Goal: Task Accomplishment & Management: Use online tool/utility

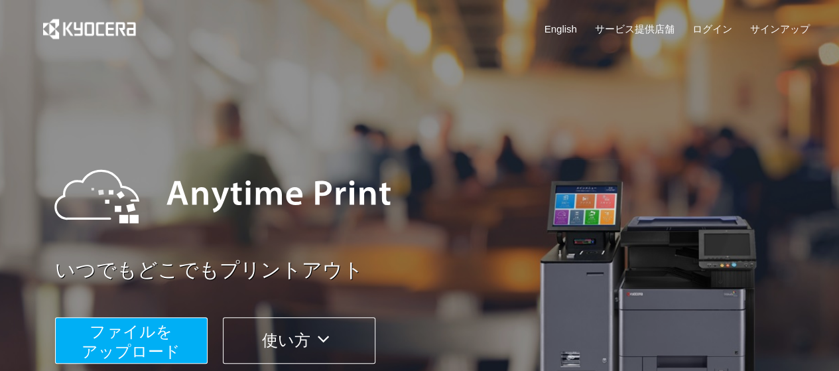
scroll to position [8, 0]
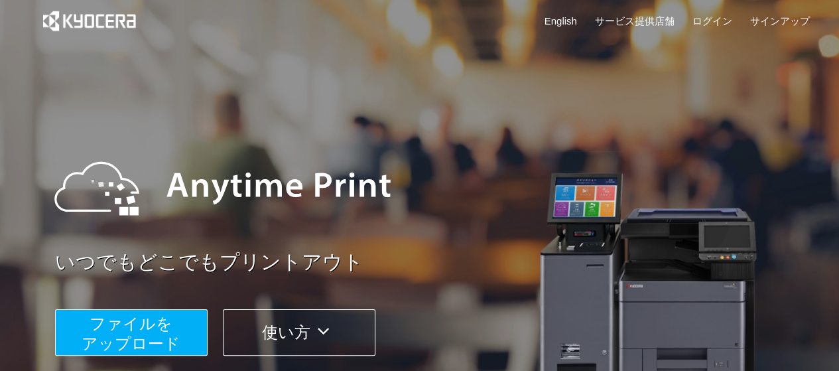
click at [167, 349] on span "ファイルを ​​アップロード" at bounding box center [131, 334] width 99 height 38
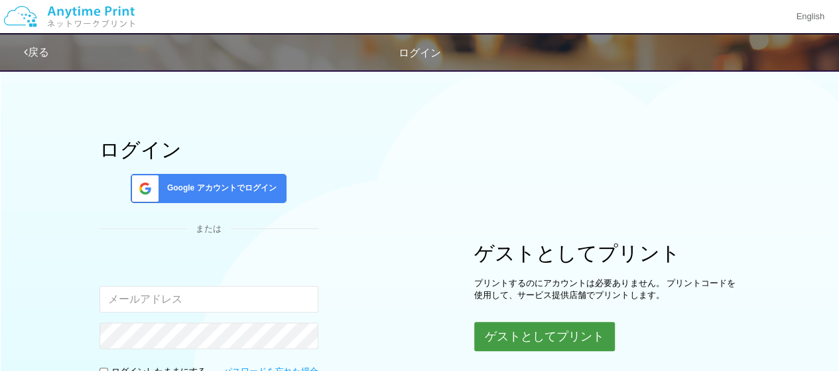
click at [532, 338] on button "ゲストとしてプリント" at bounding box center [544, 336] width 141 height 29
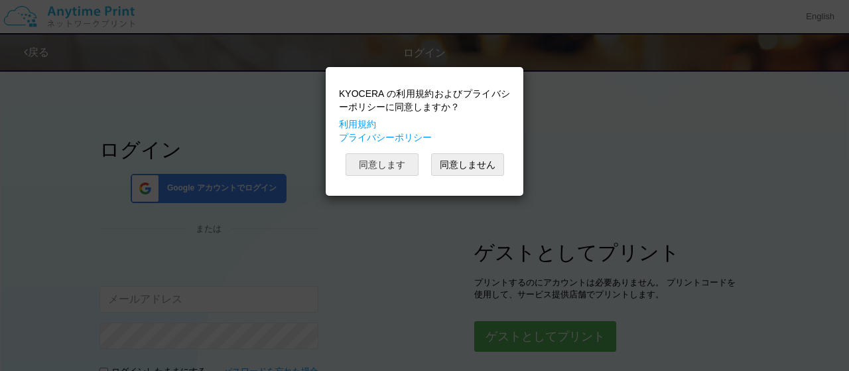
click at [388, 165] on button "同意します" at bounding box center [382, 164] width 73 height 23
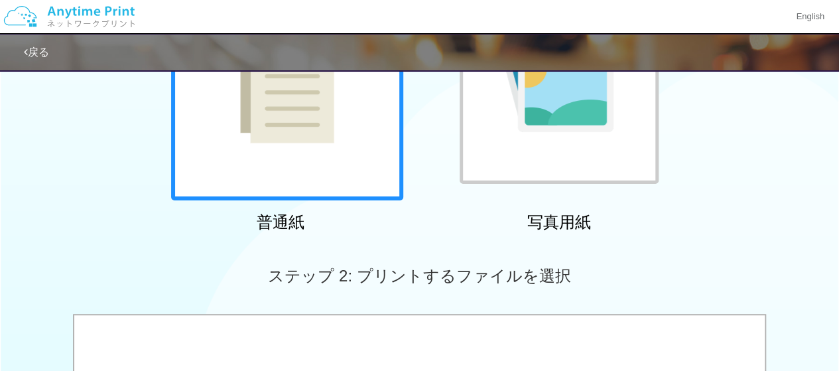
scroll to position [394, 0]
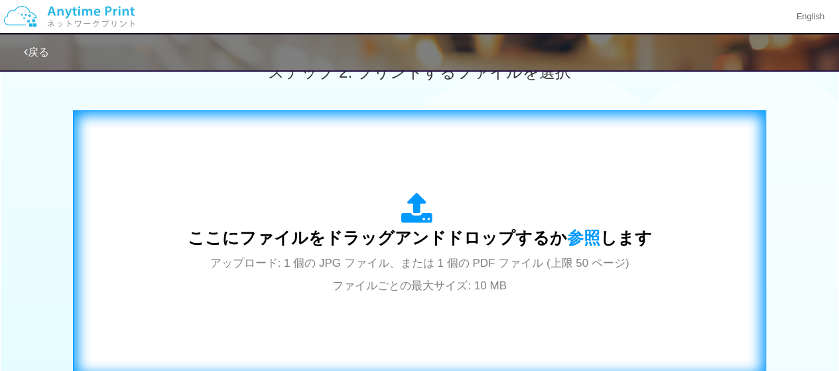
click at [511, 245] on span "ここにファイルをドラッグアンドドロップするか 参照 します" at bounding box center [420, 237] width 465 height 19
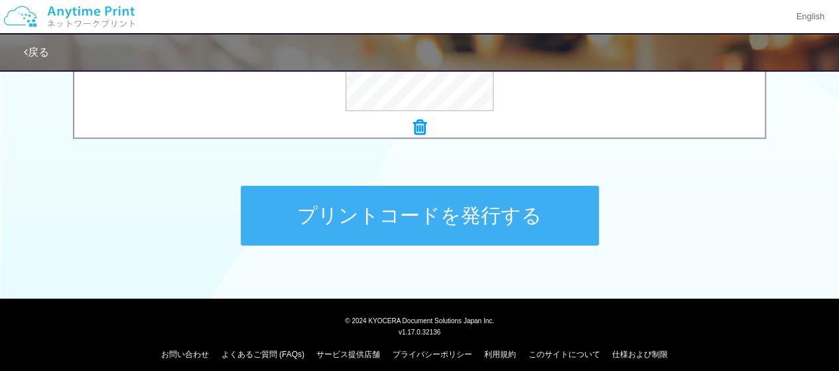
scroll to position [634, 0]
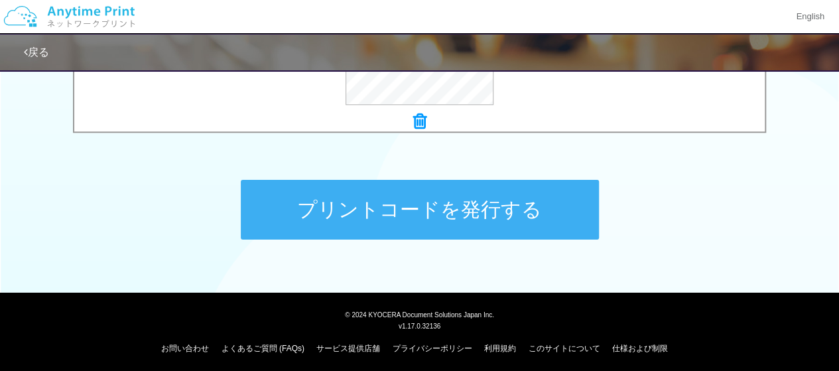
click at [421, 193] on button "プリントコードを発行する" at bounding box center [420, 210] width 358 height 60
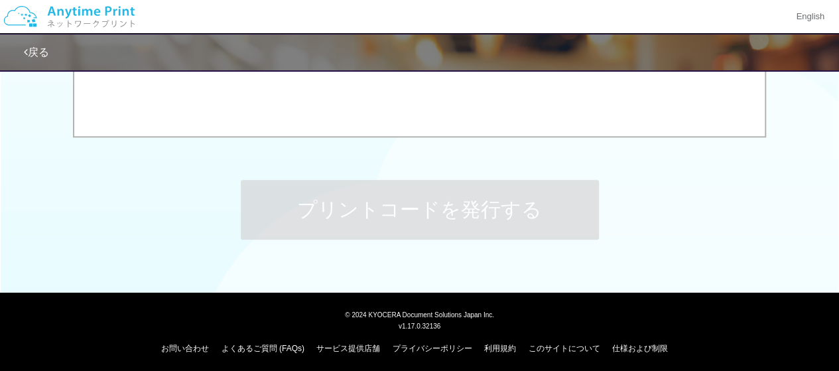
scroll to position [0, 0]
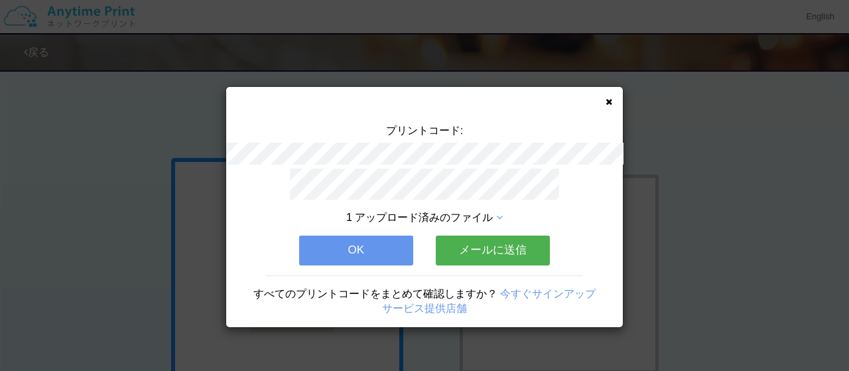
click at [611, 106] on div "プリントコード: 1 アップロード済みのファイル OK メールに送信 すべてのプリントコードをまとめて確認しますか？ 今すぐサインアップ サービス提供店舗" at bounding box center [424, 207] width 397 height 240
click at [613, 104] on div "プリントコード: 1 アップロード済みのファイル OK メールに送信 すべてのプリントコードをまとめて確認しますか？ 今すぐサインアップ サービス提供店舗" at bounding box center [424, 207] width 397 height 240
click at [607, 103] on icon at bounding box center [609, 102] width 7 height 9
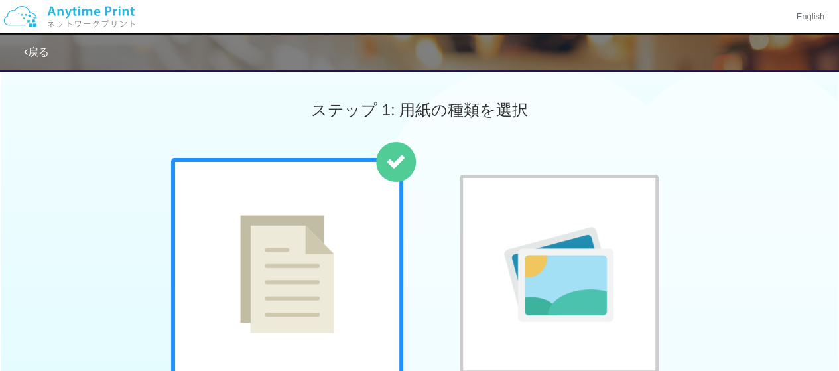
click at [504, 295] on img at bounding box center [558, 274] width 109 height 95
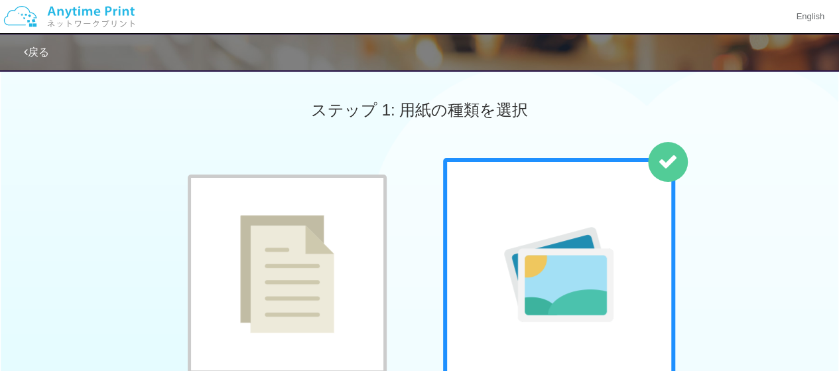
click at [100, 248] on div "普通紙 写真用紙" at bounding box center [419, 292] width 839 height 269
drag, startPoint x: 273, startPoint y: 321, endPoint x: 790, endPoint y: 185, distance: 533.7
click at [275, 319] on img at bounding box center [287, 274] width 94 height 118
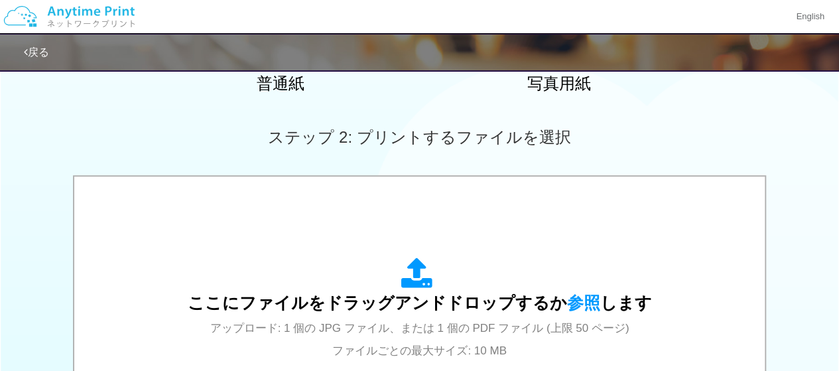
scroll to position [389, 0]
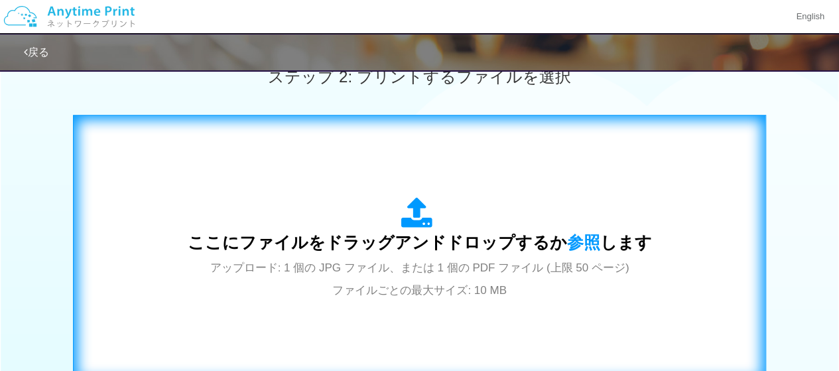
click at [701, 278] on div "ここにファイルをドラッグアンドドロップするか 参照 します アップロード: 1 個の JPG ファイル、または 1 個の PDF ファイル (上限 50 ペー…" at bounding box center [420, 249] width 666 height 240
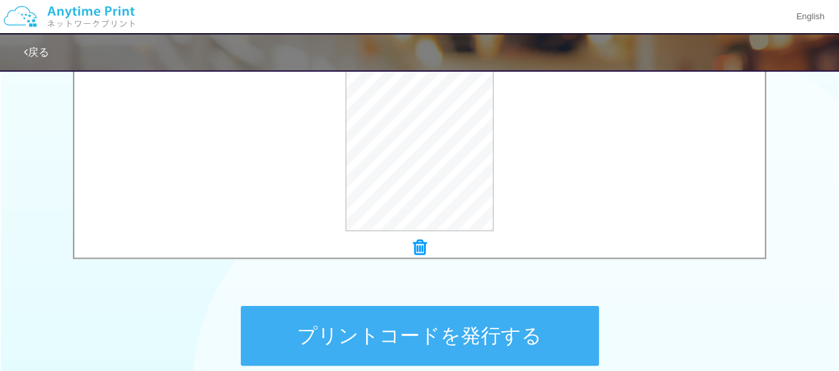
scroll to position [553, 0]
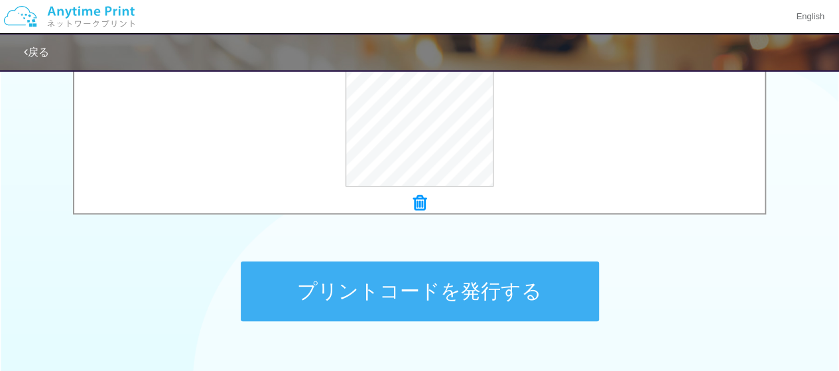
click at [495, 285] on button "プリントコードを発行する" at bounding box center [420, 291] width 358 height 60
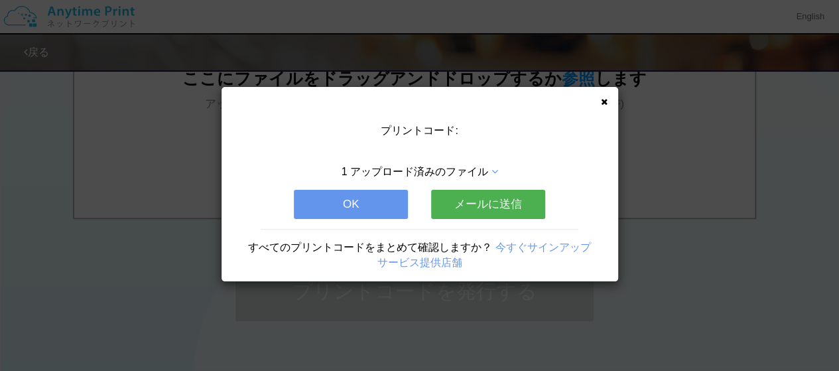
scroll to position [0, 0]
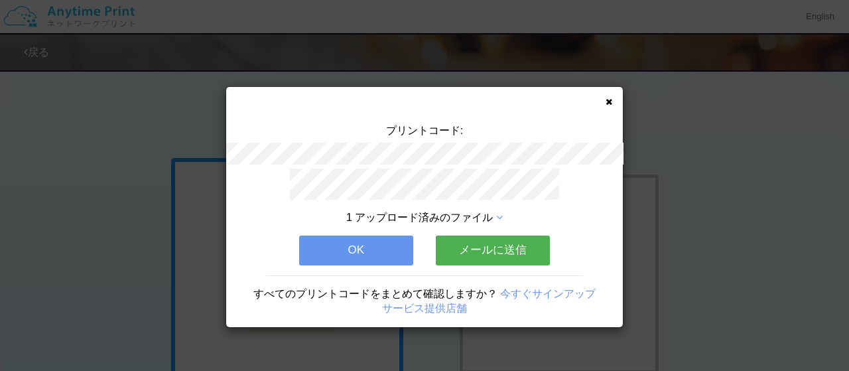
click at [381, 243] on button "OK" at bounding box center [356, 250] width 114 height 29
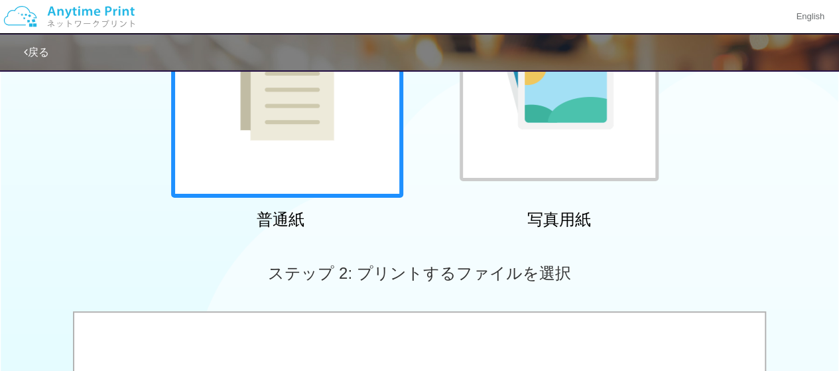
scroll to position [202, 0]
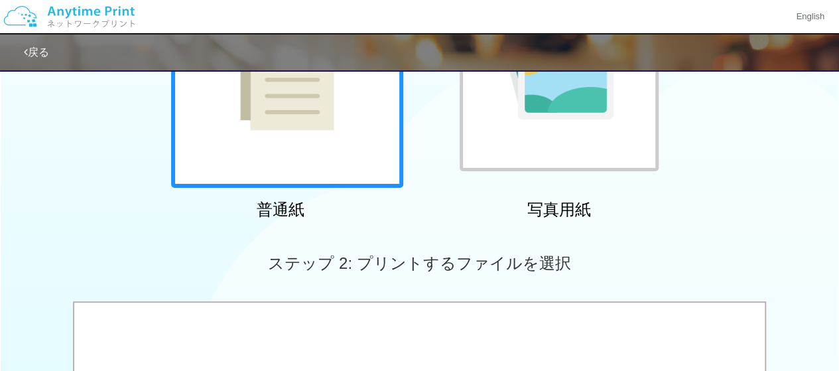
click at [559, 147] on div at bounding box center [559, 71] width 199 height 199
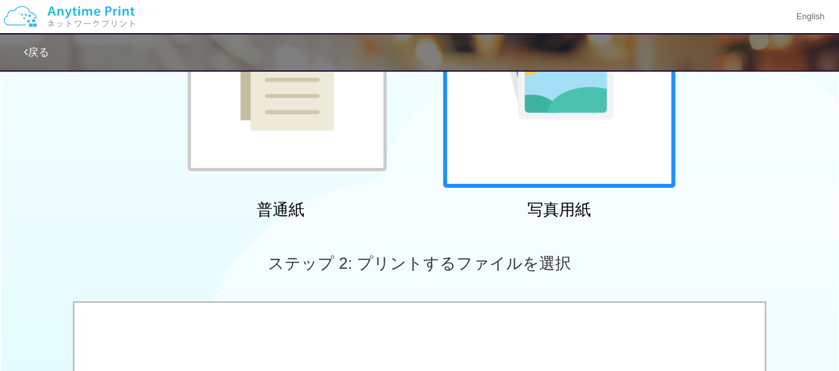
click at [337, 157] on div at bounding box center [287, 71] width 199 height 199
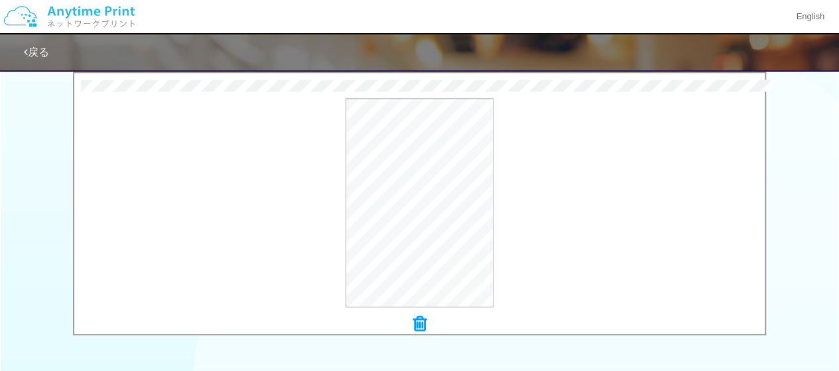
scroll to position [447, 0]
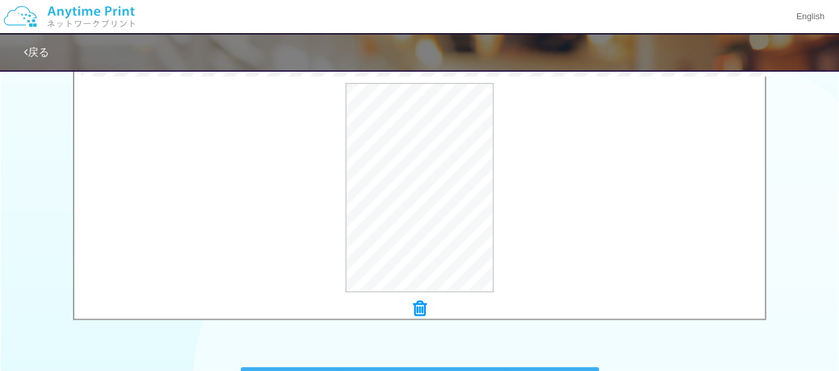
click at [837, 233] on div "0.2 MB 滑雪教练_玉树_个人介绍-3.pdf Check Error × 滑雪教练_玉树_个人介绍-3.pdf プレビュー" at bounding box center [419, 191] width 839 height 271
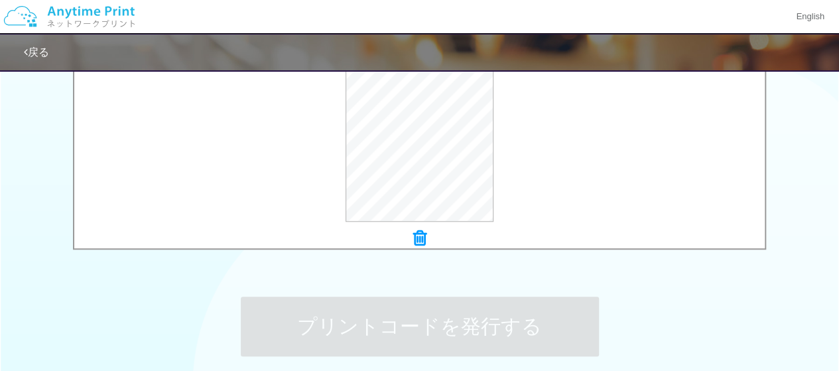
scroll to position [324, 0]
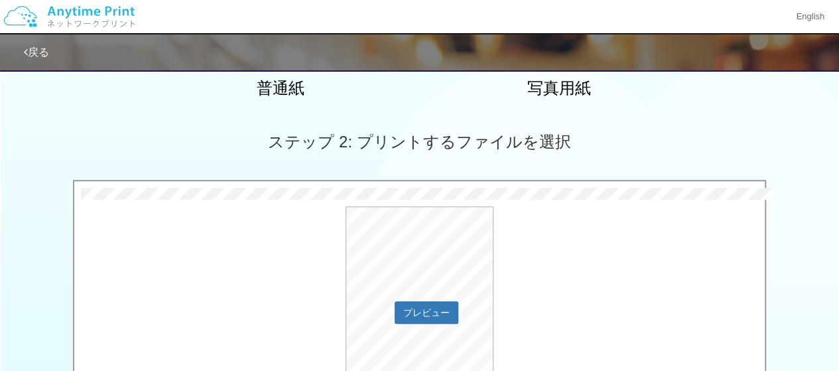
click at [616, 281] on div "プレビュー" at bounding box center [419, 310] width 691 height 209
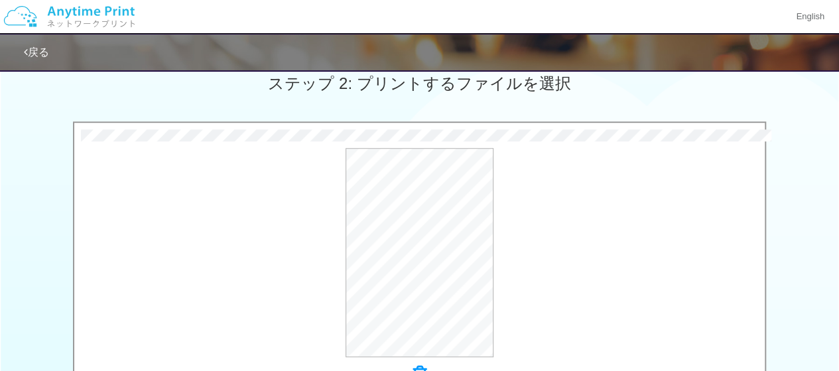
scroll to position [497, 0]
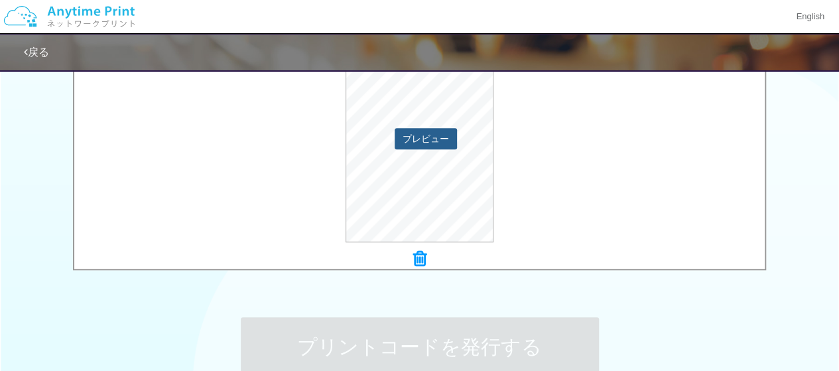
click at [443, 145] on button "プレビュー" at bounding box center [426, 138] width 62 height 21
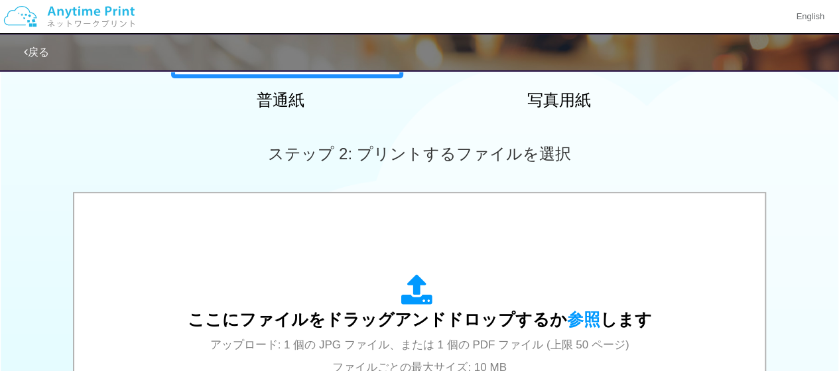
scroll to position [334, 0]
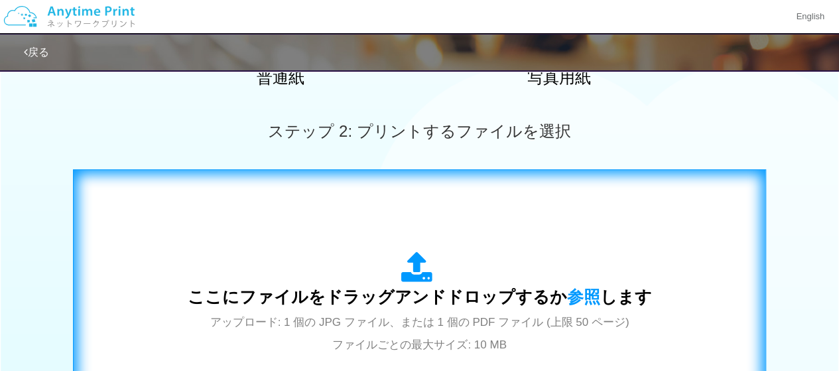
click at [570, 257] on div "ここにファイルをドラッグアンドドロップするか 参照 します アップロード: 1 個の JPG ファイル、または 1 個の PDF ファイル (上限 50 ペー…" at bounding box center [420, 304] width 465 height 104
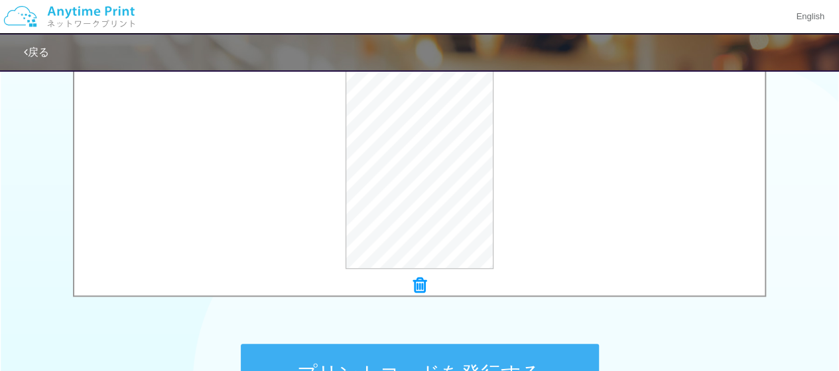
scroll to position [612, 0]
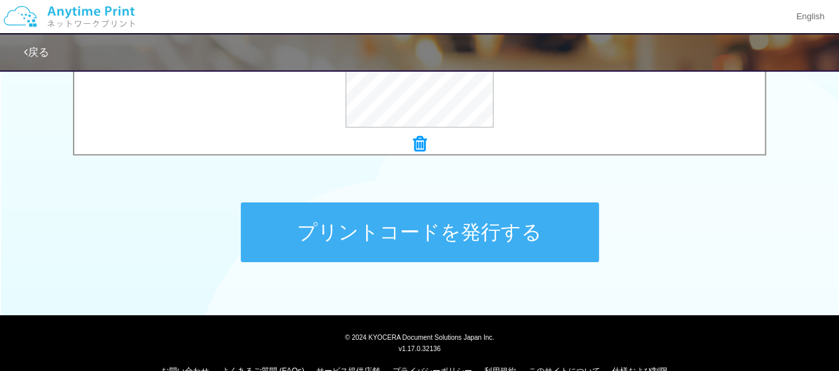
click at [469, 227] on button "プリントコードを発行する" at bounding box center [420, 232] width 358 height 60
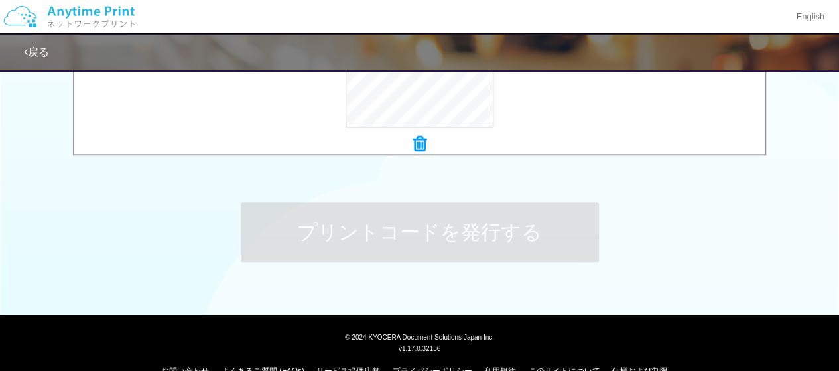
scroll to position [0, 0]
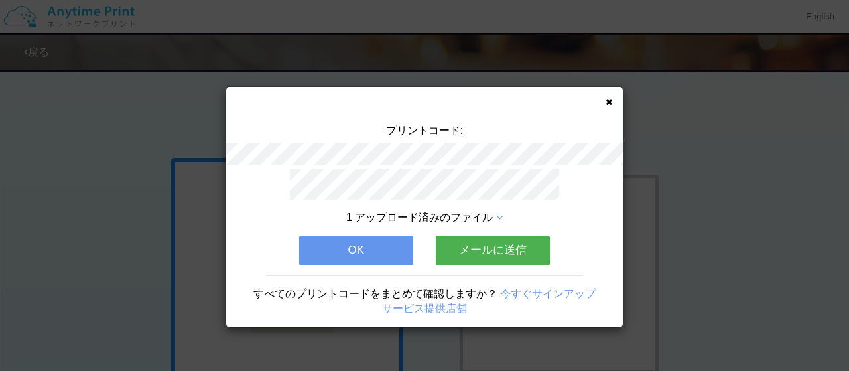
click at [614, 103] on div "プリントコード: 1 アップロード済みのファイル OK メールに送信 すべてのプリントコードをまとめて確認しますか？ 今すぐサインアップ サービス提供店舗" at bounding box center [424, 207] width 397 height 240
click at [609, 103] on icon at bounding box center [609, 102] width 7 height 9
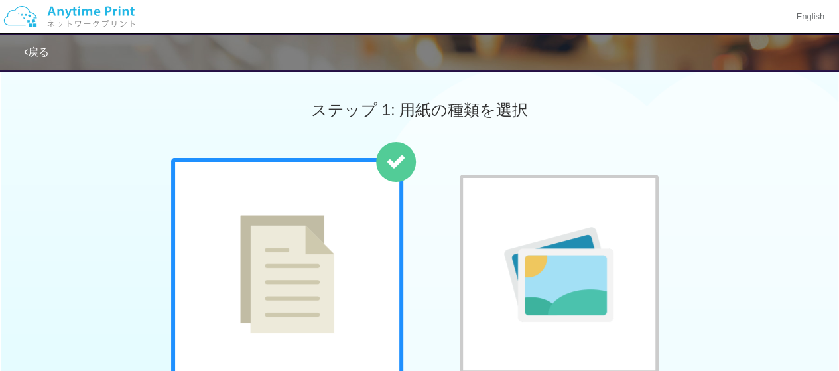
click at [575, 274] on img at bounding box center [558, 274] width 109 height 95
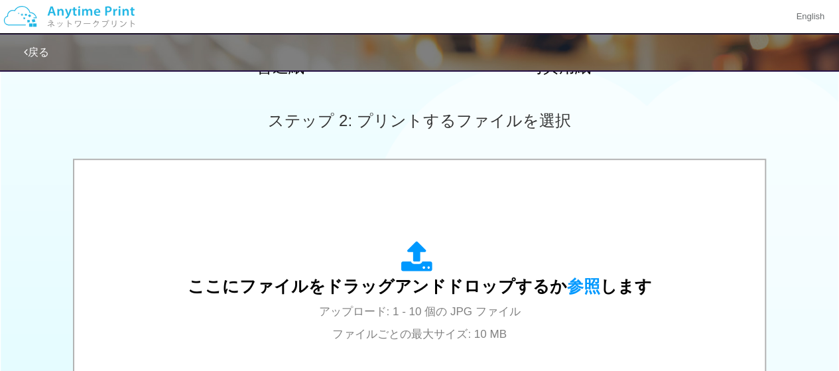
scroll to position [399, 0]
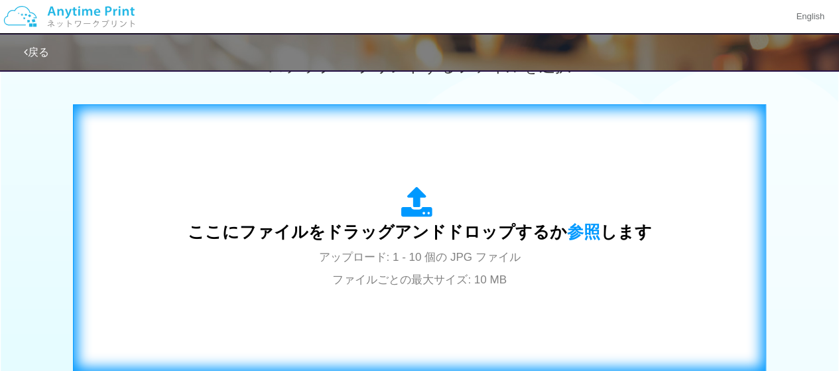
click at [384, 300] on div "ここにファイルをドラッグアンドドロップするか 参照 します アップロード: 1 - 10 個の JPG ファイル ファイルごとの最大サイズ: 10 MB" at bounding box center [420, 238] width 666 height 240
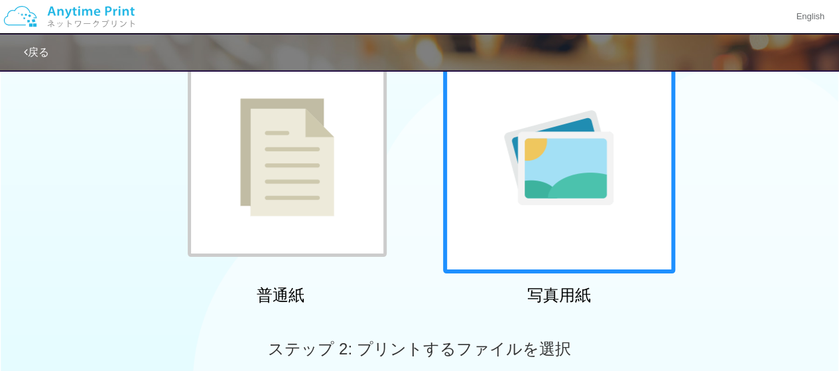
click at [259, 121] on img at bounding box center [287, 157] width 94 height 118
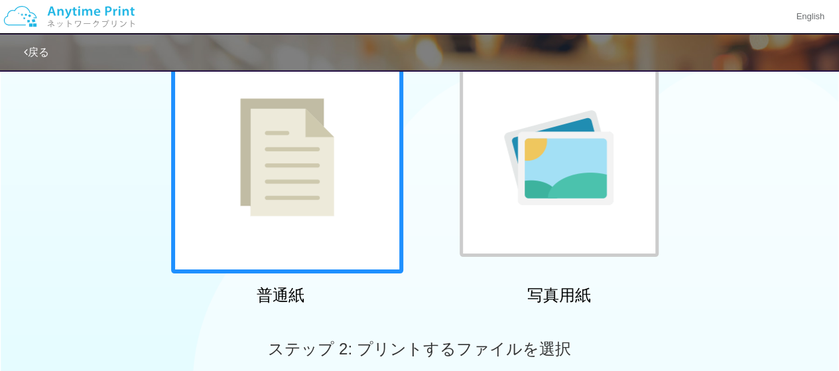
scroll to position [442, 0]
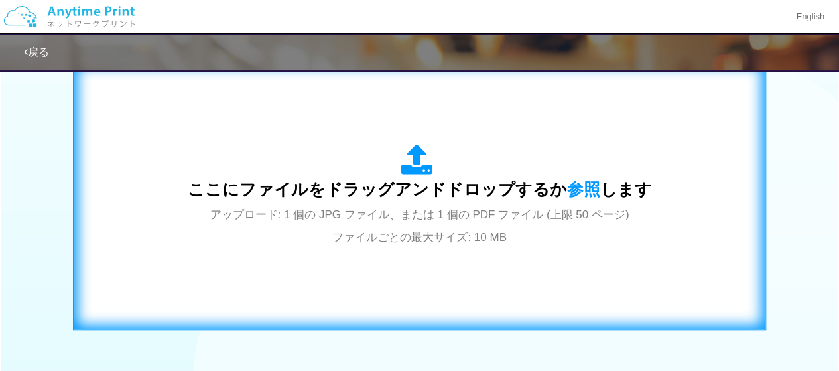
click at [537, 297] on div "ここにファイルをドラッグアンドドロップするか 参照 します アップロード: 1 個の JPG ファイル、または 1 個の PDF ファイル (上限 50 ペー…" at bounding box center [420, 196] width 666 height 240
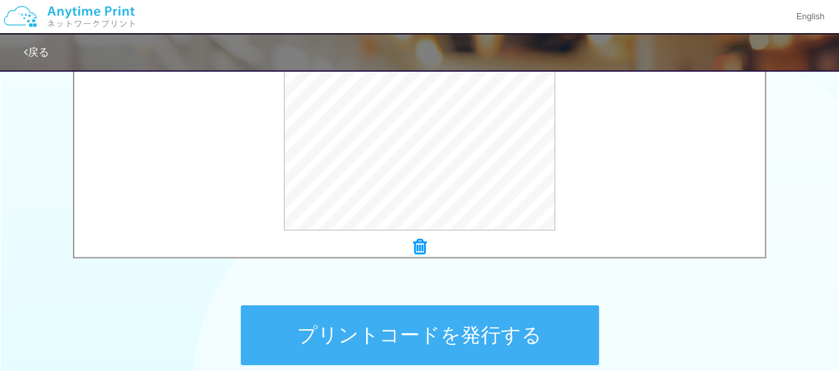
scroll to position [611, 0]
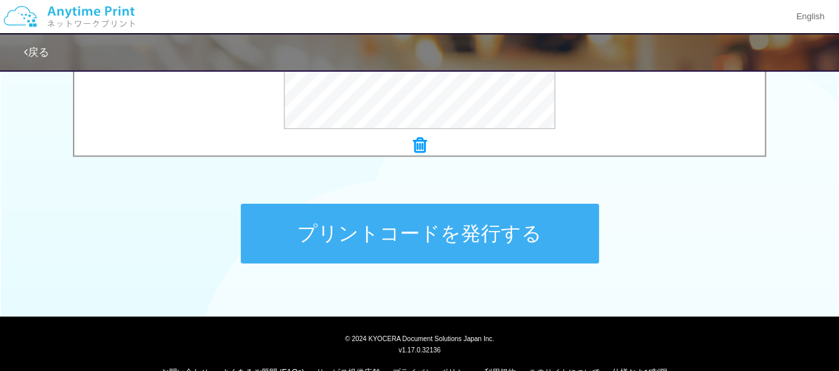
click at [408, 250] on button "プリントコードを発行する" at bounding box center [420, 234] width 358 height 60
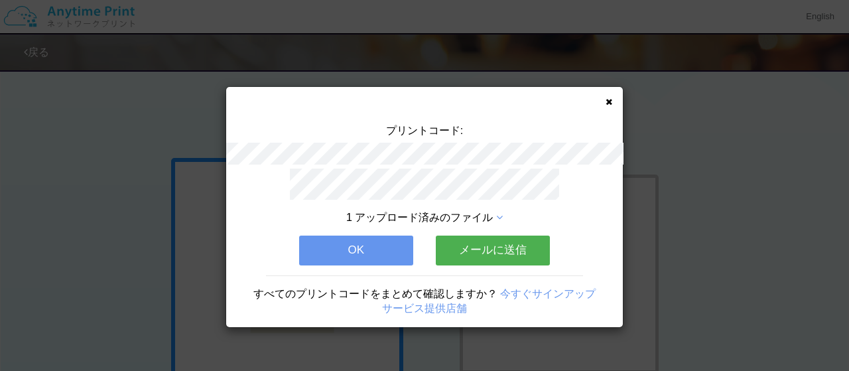
click at [612, 98] on icon at bounding box center [609, 102] width 7 height 9
